Goal: Information Seeking & Learning: Find specific fact

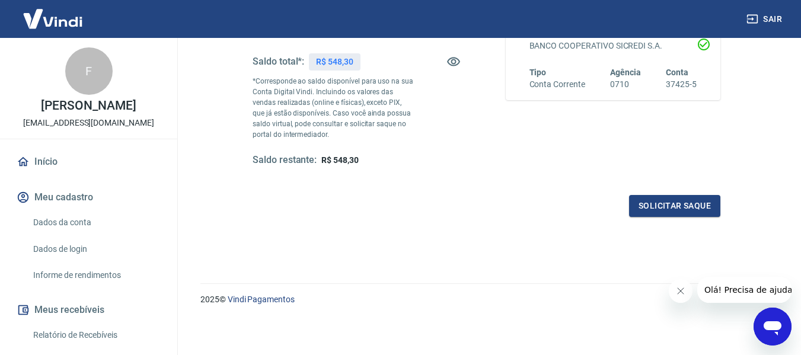
scroll to position [242, 0]
click at [340, 164] on span "R$ 548,30" at bounding box center [339, 159] width 37 height 9
copy span "548,30"
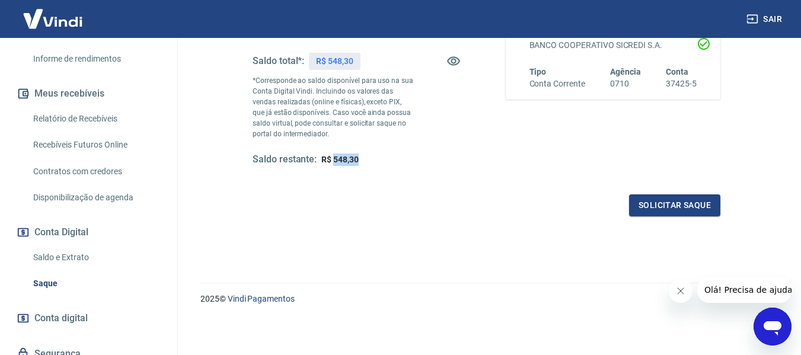
scroll to position [237, 0]
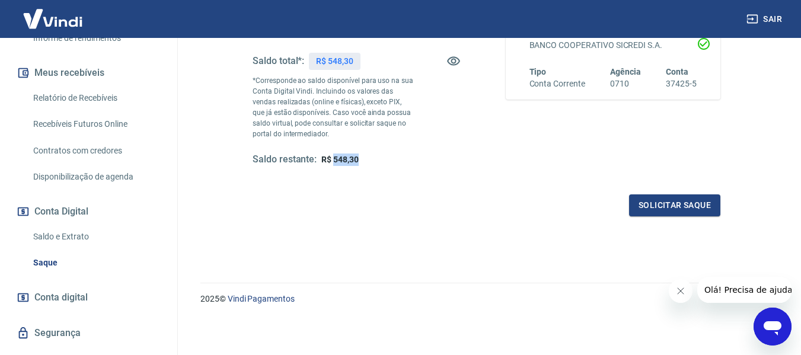
click at [66, 238] on link "Saldo e Extrato" at bounding box center [95, 237] width 135 height 24
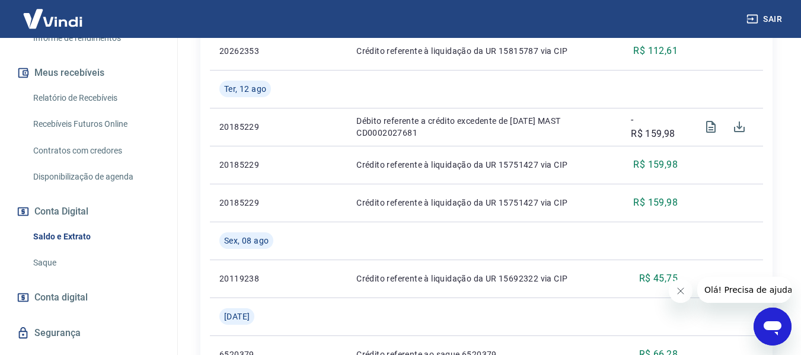
scroll to position [533, 0]
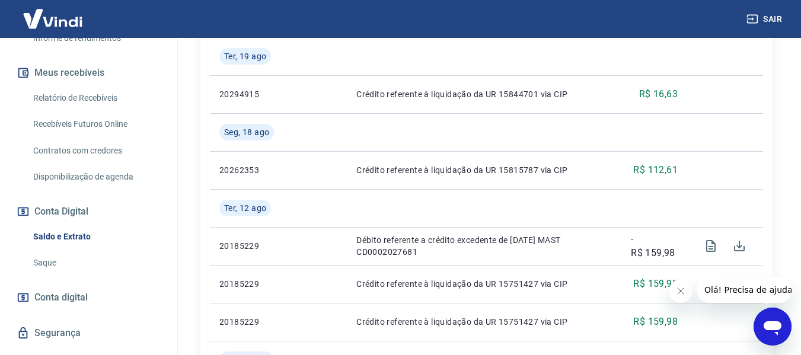
drag, startPoint x: 38, startPoint y: 257, endPoint x: 52, endPoint y: 232, distance: 29.2
click at [38, 257] on link "Saque" at bounding box center [95, 263] width 135 height 24
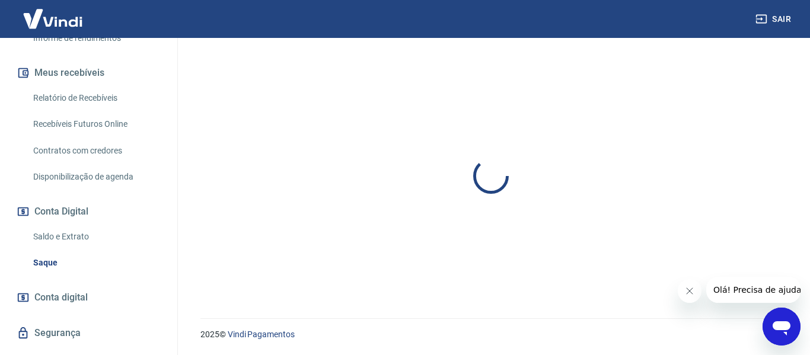
click at [52, 233] on link "Saldo e Extrato" at bounding box center [95, 237] width 135 height 24
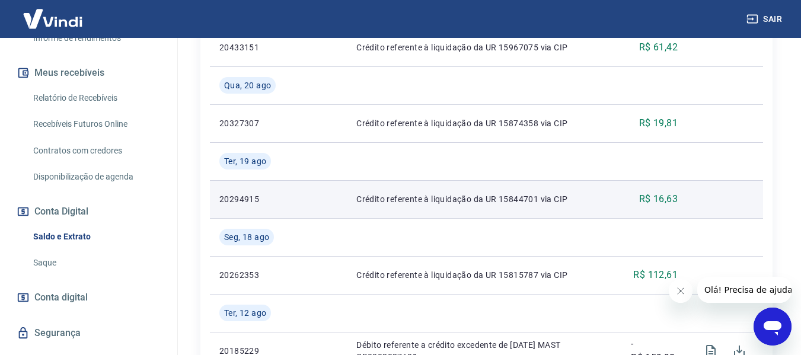
scroll to position [415, 0]
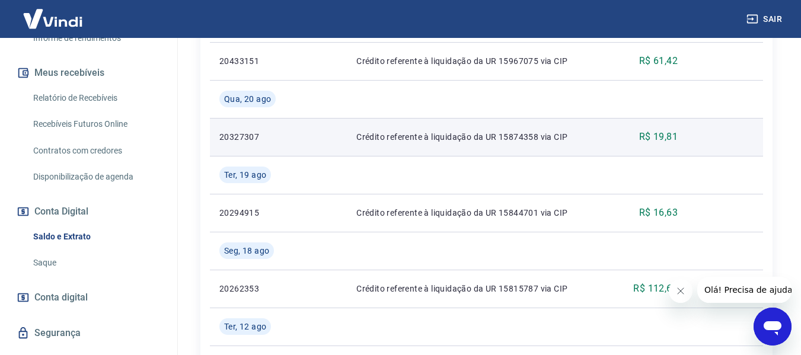
click at [487, 145] on td "Crédito referente à liquidação da UR 15874358 via CIP" at bounding box center [484, 137] width 274 height 38
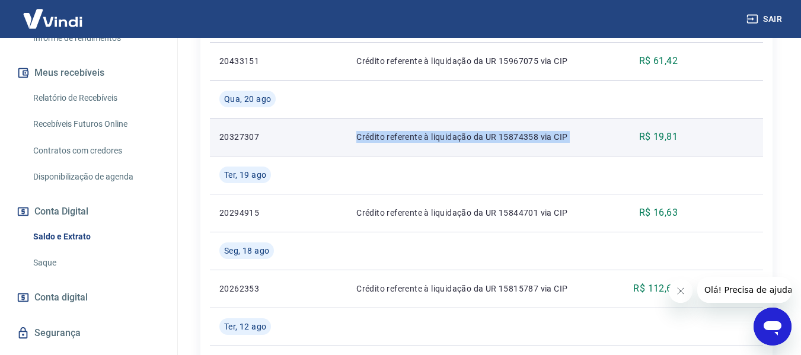
click at [487, 145] on td "Crédito referente à liquidação da UR 15874358 via CIP" at bounding box center [484, 137] width 274 height 38
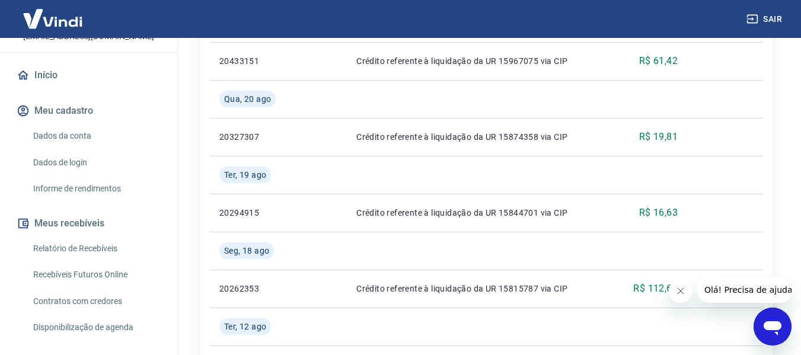
scroll to position [59, 0]
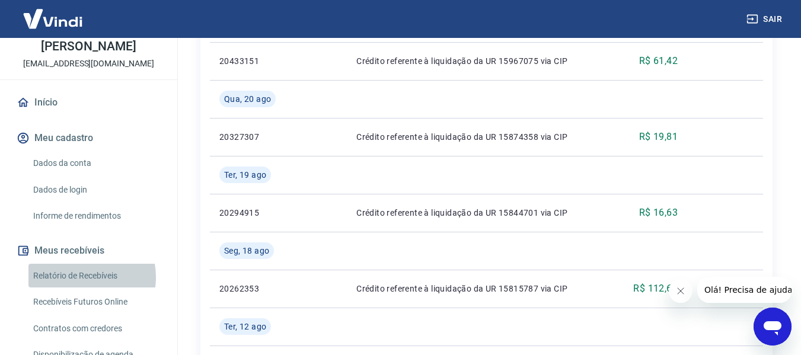
click at [81, 277] on link "Relatório de Recebíveis" at bounding box center [95, 276] width 135 height 24
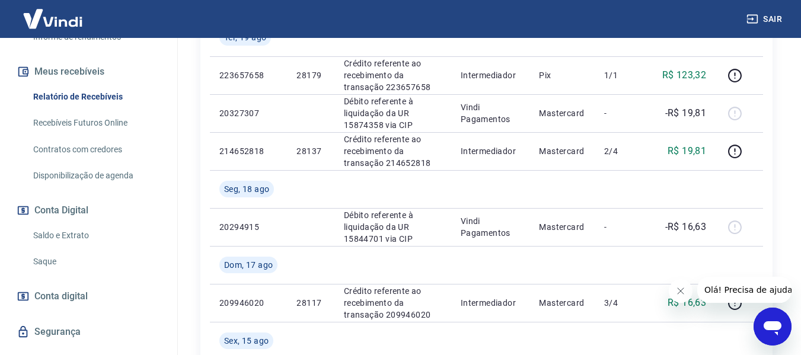
scroll to position [264, 0]
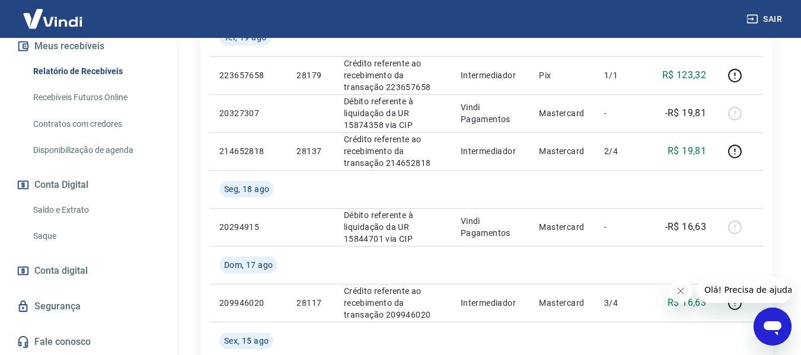
click at [92, 212] on link "Saldo e Extrato" at bounding box center [95, 210] width 135 height 24
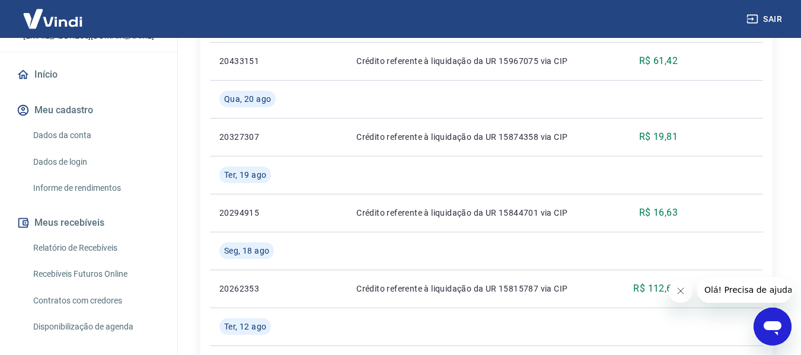
scroll to position [86, 0]
click at [72, 251] on link "Relatório de Recebíveis" at bounding box center [95, 249] width 135 height 24
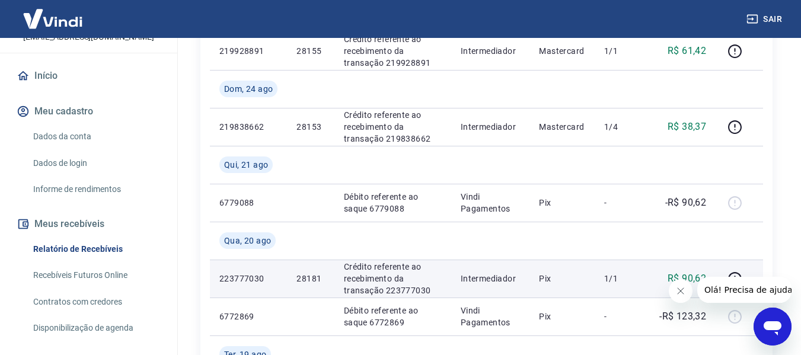
scroll to position [415, 0]
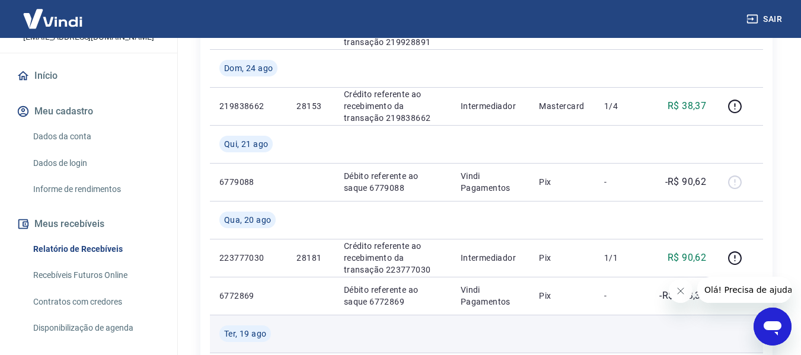
drag, startPoint x: 524, startPoint y: 328, endPoint x: 524, endPoint y: 318, distance: 9.5
click at [524, 327] on td at bounding box center [490, 334] width 79 height 38
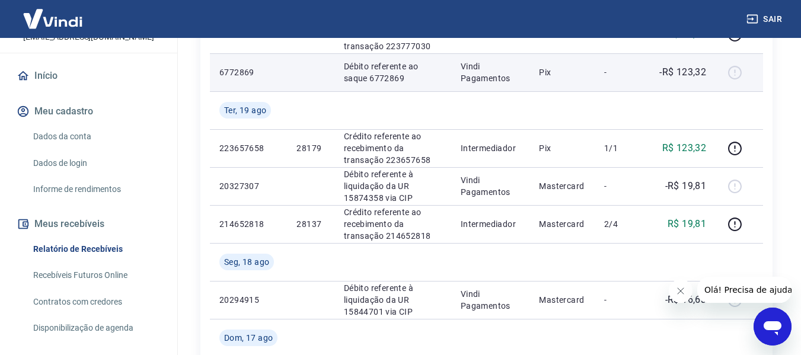
scroll to position [652, 0]
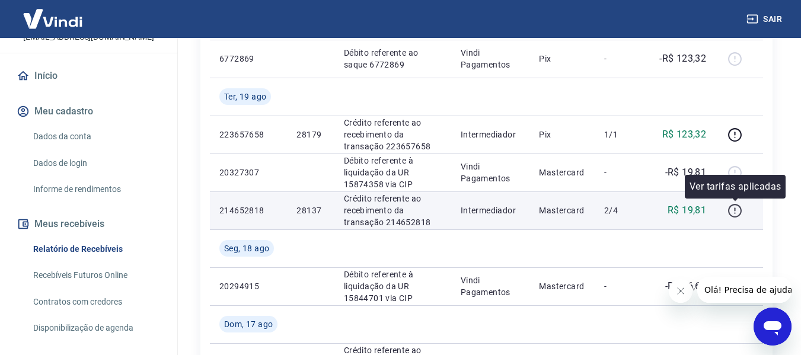
click at [741, 204] on icon "button" at bounding box center [734, 210] width 15 height 15
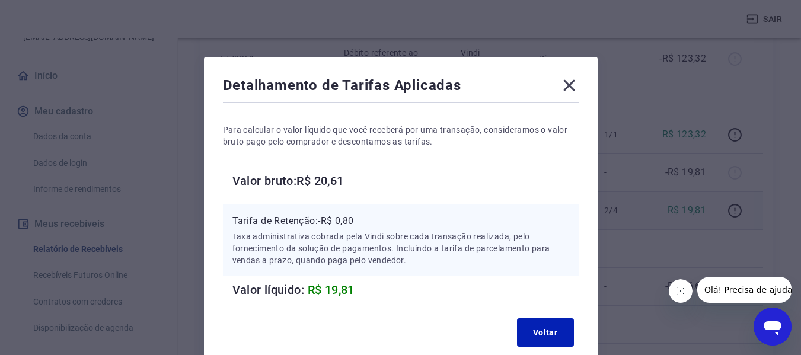
click at [651, 213] on div "Detalhamento de Tarifas Aplicadas Para calcular o valor líquido que você recebe…" at bounding box center [400, 177] width 801 height 355
click at [637, 194] on div "Detalhamento de Tarifas Aplicadas Para calcular o valor líquido que você recebe…" at bounding box center [400, 177] width 801 height 355
click at [564, 89] on icon at bounding box center [568, 85] width 11 height 11
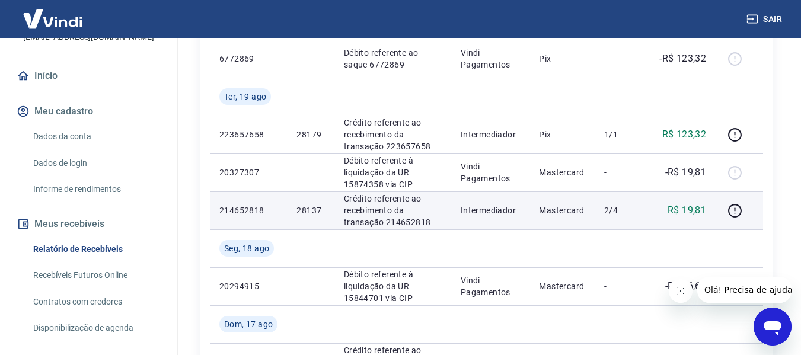
click at [786, 148] on div "Após o envio das liquidações aparecerem no Relatório de Recebíveis, elas podem …" at bounding box center [486, 183] width 600 height 1594
click at [781, 159] on div "Após o envio das liquidações aparecerem no Relatório de Recebíveis, elas podem …" at bounding box center [486, 183] width 600 height 1594
click at [778, 109] on div "Após o envio das liquidações aparecerem no Relatório de Recebíveis, elas podem …" at bounding box center [486, 183] width 600 height 1594
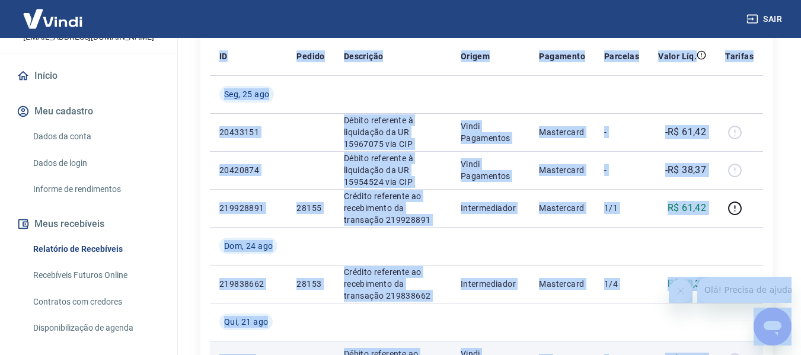
scroll to position [178, 0]
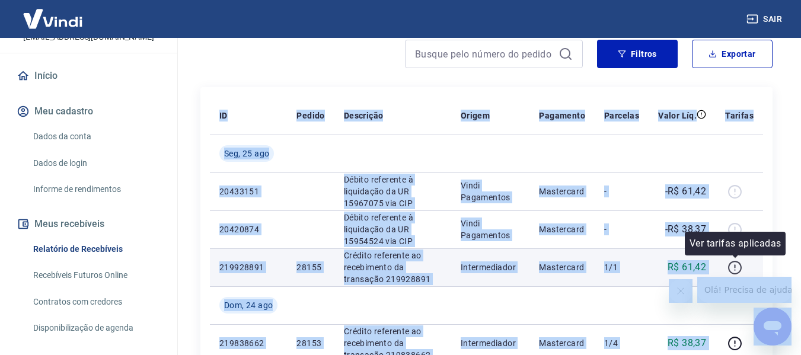
click at [730, 271] on icon "button" at bounding box center [735, 268] width 14 height 14
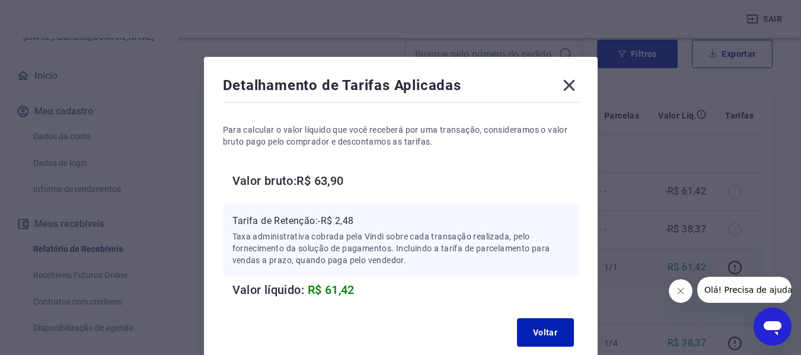
drag, startPoint x: 332, startPoint y: 184, endPoint x: 324, endPoint y: 191, distance: 10.1
click at [326, 189] on h6 "Valor bruto: R$ 63,90" at bounding box center [405, 180] width 346 height 19
click at [324, 191] on div "Para calcular o valor líquido que você receberá por uma transação, consideramos…" at bounding box center [401, 202] width 356 height 194
click at [324, 192] on div "Para calcular o valor líquido que você receberá por uma transação, consideramos…" at bounding box center [401, 202] width 356 height 194
click at [355, 183] on h6 "Valor bruto: R$ 63,90" at bounding box center [405, 180] width 346 height 19
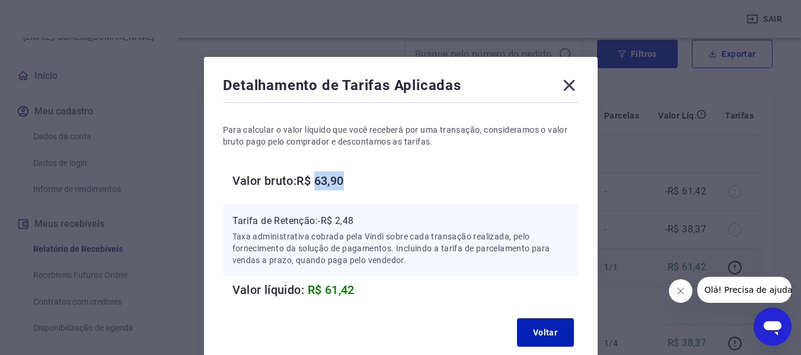
drag, startPoint x: 318, startPoint y: 183, endPoint x: 348, endPoint y: 179, distance: 30.5
click at [348, 179] on h6 "Valor bruto: R$ 63,90" at bounding box center [405, 180] width 346 height 19
copy h6 "63,90"
drag, startPoint x: 340, startPoint y: 220, endPoint x: 363, endPoint y: 224, distance: 24.1
click at [363, 224] on p "Tarifa de Retenção: -R$ 2,48" at bounding box center [400, 221] width 337 height 14
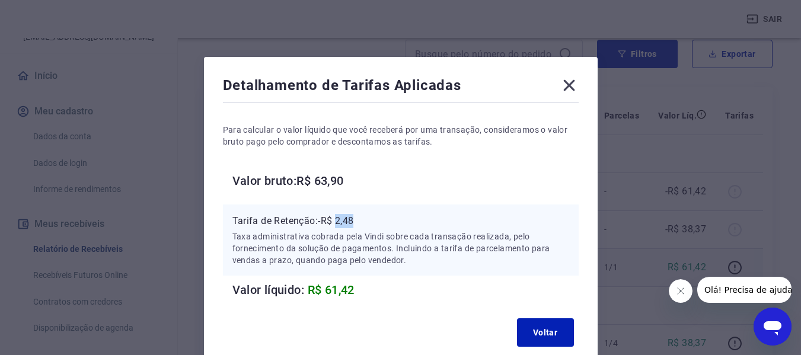
copy p "2,48"
click at [560, 84] on icon at bounding box center [568, 85] width 19 height 19
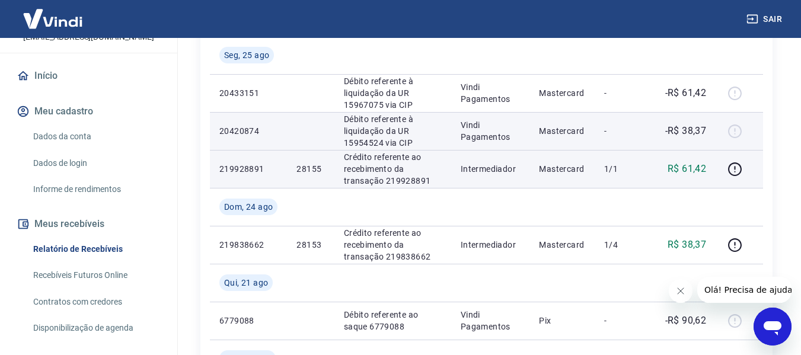
scroll to position [356, 0]
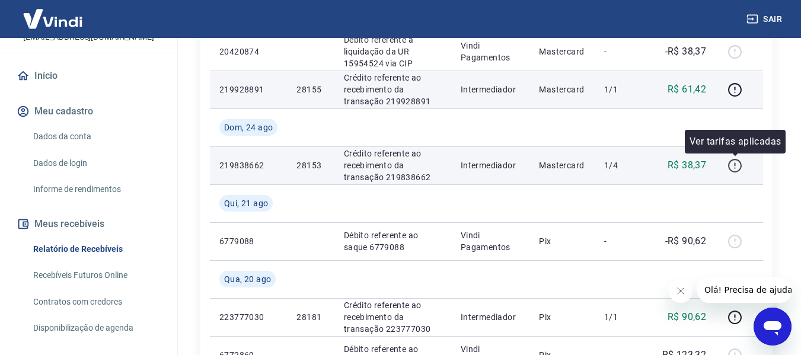
click at [737, 170] on icon "button" at bounding box center [734, 165] width 15 height 15
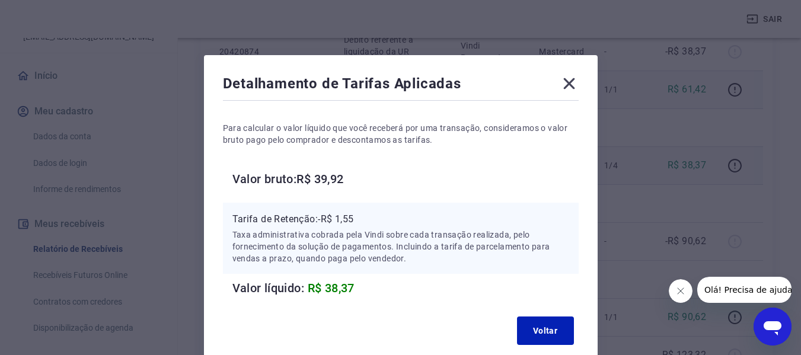
scroll to position [0, 0]
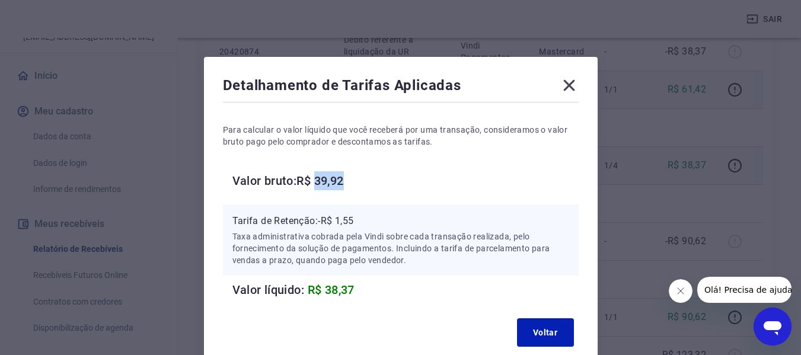
drag, startPoint x: 322, startPoint y: 175, endPoint x: 351, endPoint y: 180, distance: 29.9
click at [351, 179] on h6 "Valor bruto: R$ 39,92" at bounding box center [405, 180] width 346 height 19
copy h6 "39,92"
drag, startPoint x: 340, startPoint y: 220, endPoint x: 357, endPoint y: 220, distance: 16.6
click at [357, 220] on p "Tarifa de Retenção: -R$ 1,55" at bounding box center [400, 221] width 337 height 14
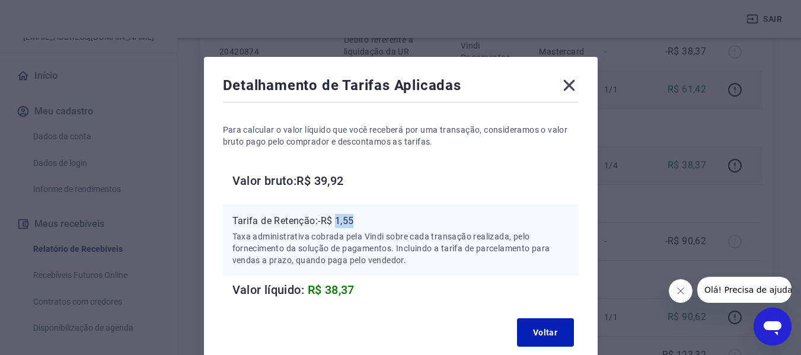
copy p "1,55"
click at [568, 90] on icon at bounding box center [568, 85] width 19 height 19
